Goal: Check status: Check status

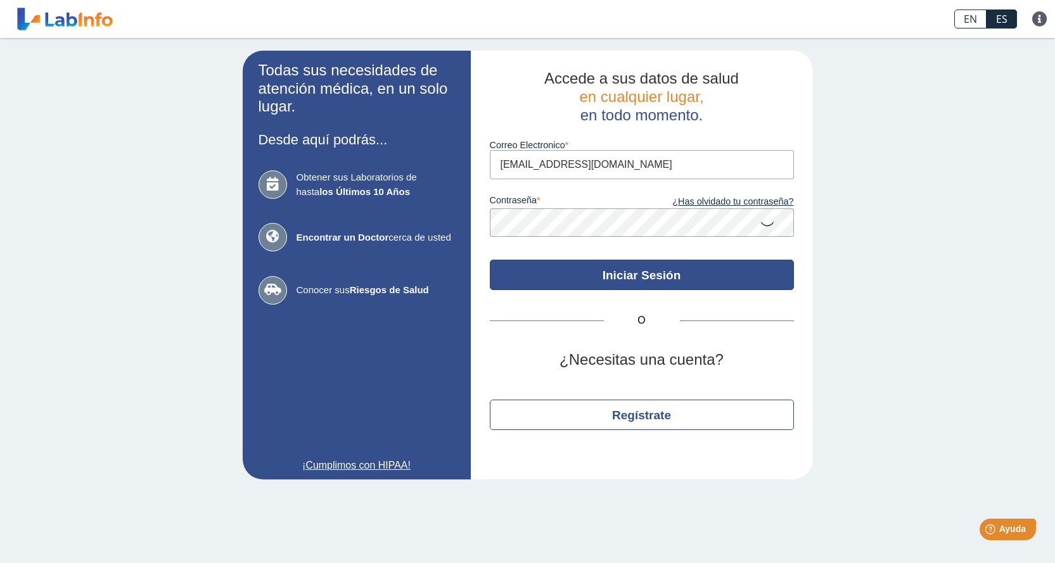
type input "[EMAIL_ADDRESS][DOMAIN_NAME]"
click at [638, 283] on button "Iniciar Sesión" at bounding box center [642, 275] width 304 height 30
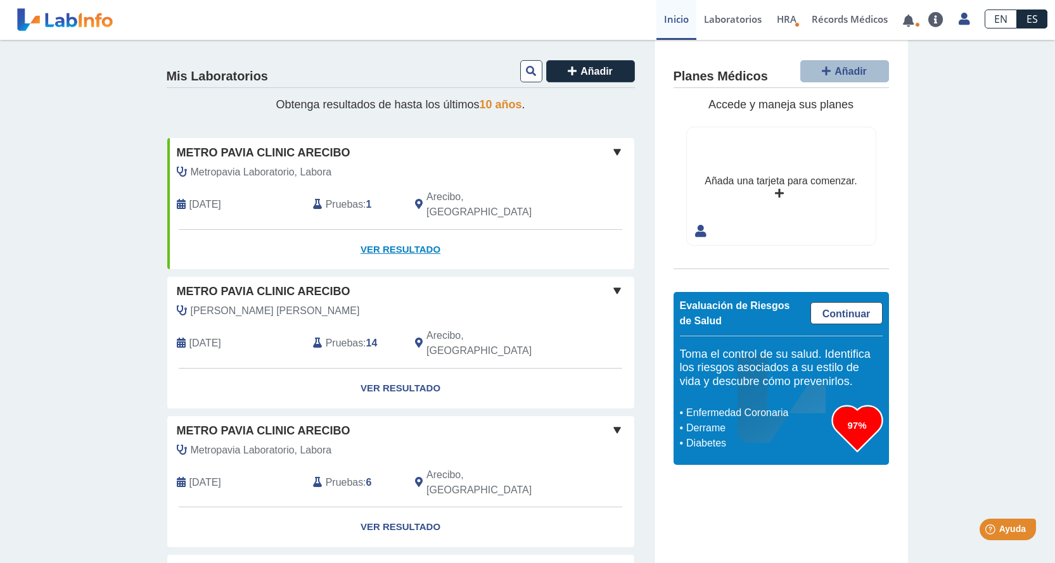
click at [385, 234] on link "Ver Resultado" at bounding box center [400, 250] width 467 height 40
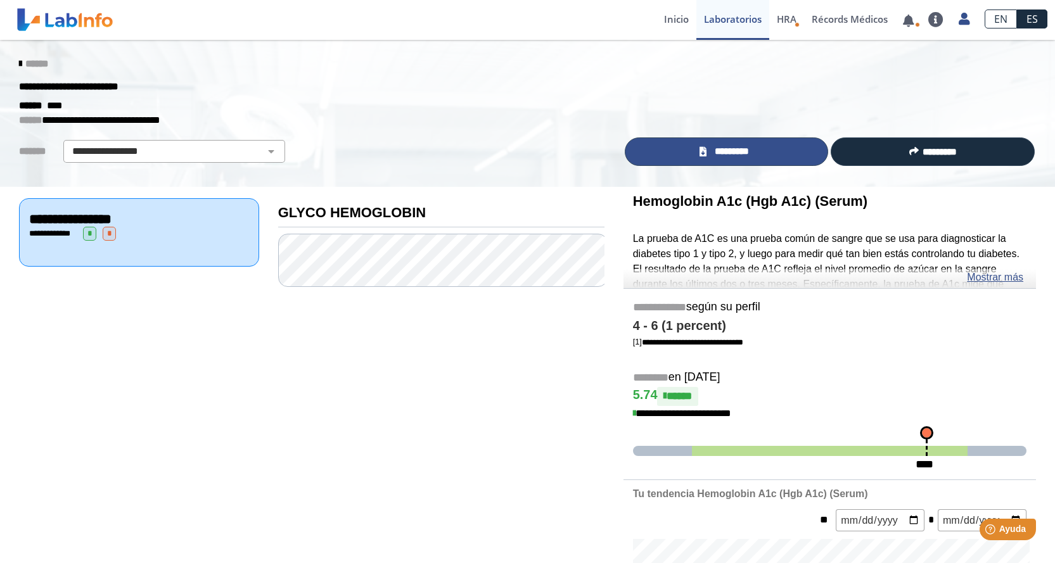
click at [749, 151] on span "*********" at bounding box center [732, 151] width 44 height 15
